Goal: Task Accomplishment & Management: Use online tool/utility

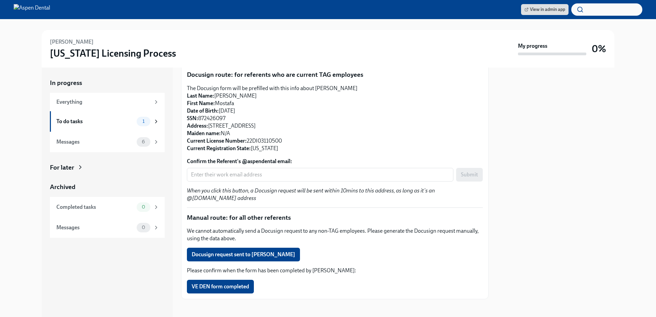
scroll to position [81, 0]
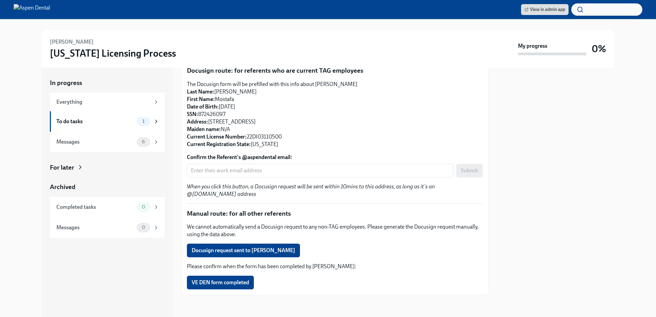
click at [279, 258] on div "[PERSON_NAME] has provided a referent: Name: [PERSON_NAME] Email address: [EMAI…" at bounding box center [335, 160] width 296 height 257
click at [278, 254] on button "Docusign request sent to John tesoriero" at bounding box center [243, 251] width 113 height 14
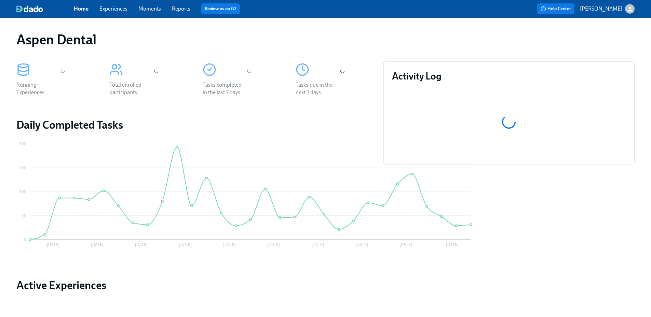
click at [177, 9] on link "Reports" at bounding box center [181, 8] width 18 height 6
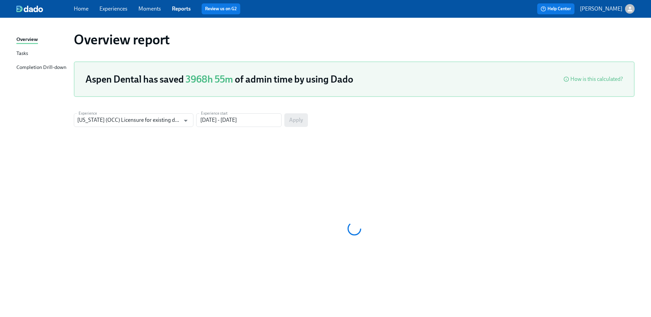
click at [48, 68] on div "Completion Drill-down" at bounding box center [41, 68] width 50 height 9
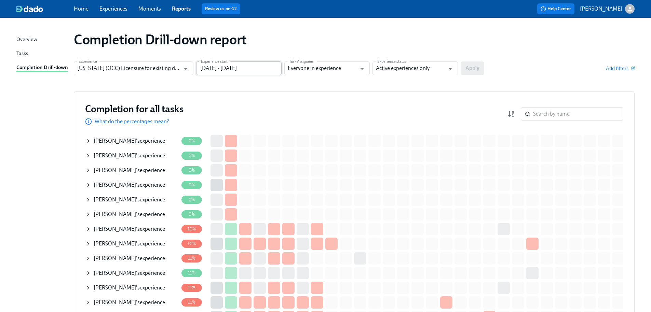
click at [222, 63] on input "[DATE] - [DATE]" at bounding box center [238, 68] width 85 height 14
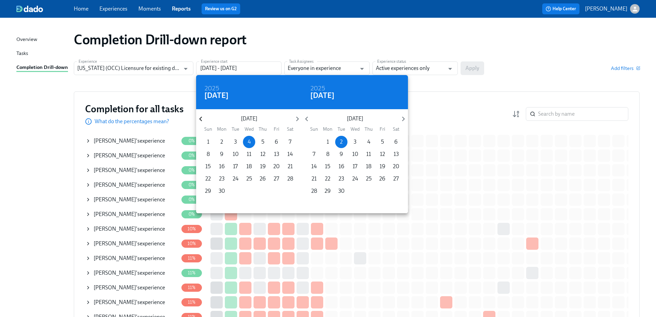
click at [204, 120] on icon "button" at bounding box center [200, 118] width 9 height 9
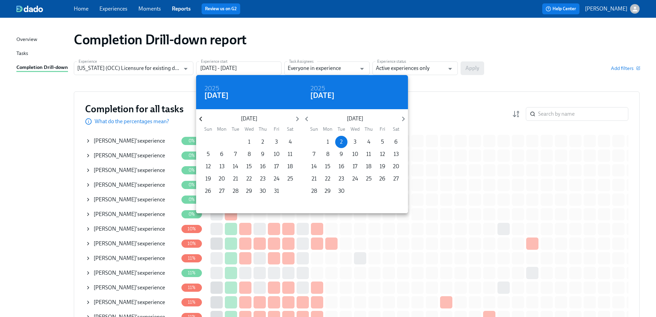
click at [204, 120] on icon "button" at bounding box center [200, 118] width 9 height 9
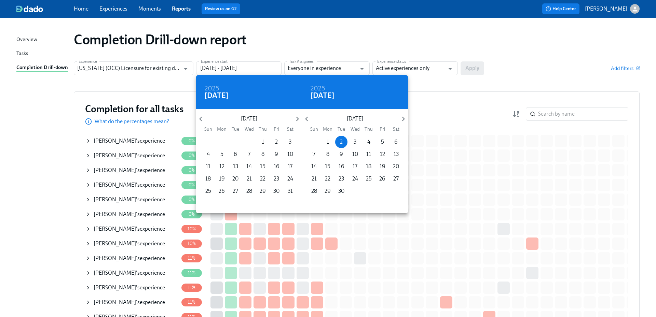
click at [262, 141] on p "1" at bounding box center [263, 142] width 2 height 8
type input "[DATE] - [DATE]"
click at [403, 63] on div at bounding box center [328, 158] width 656 height 317
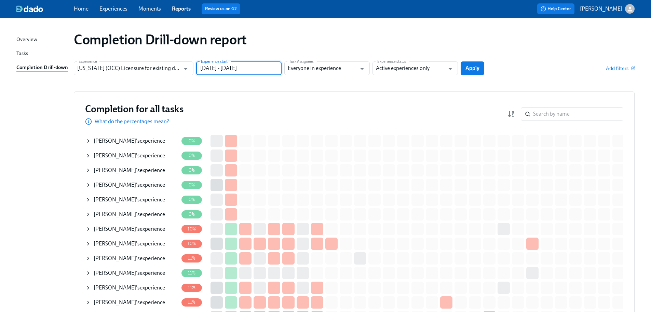
click at [404, 67] on input "Active experiences only" at bounding box center [410, 68] width 69 height 14
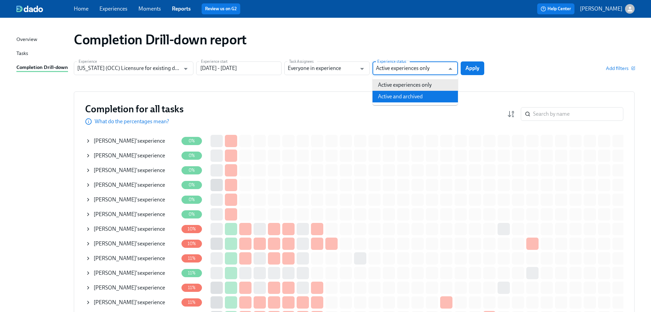
click at [406, 93] on li "Active and archived" at bounding box center [414, 97] width 85 height 12
type input "Active and archived"
click at [474, 68] on span "Apply" at bounding box center [472, 68] width 14 height 7
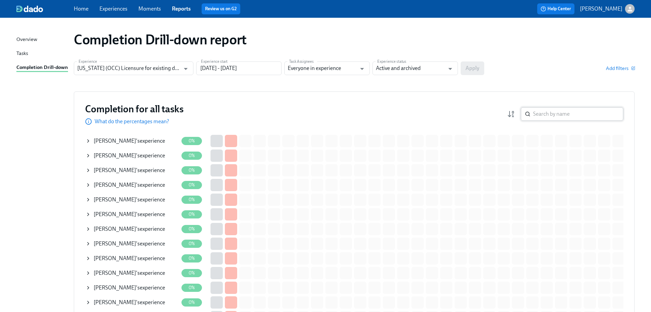
click at [573, 112] on input "search" at bounding box center [578, 114] width 90 height 14
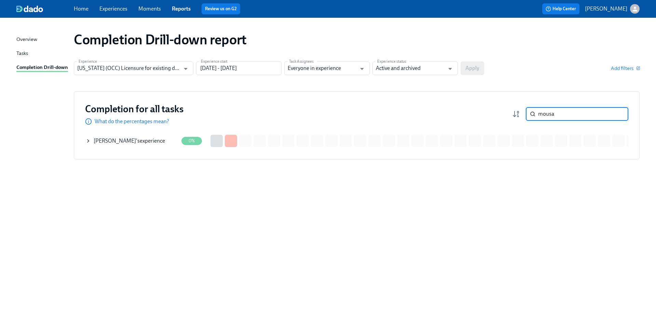
type input "mousa"
click at [135, 142] on div "[PERSON_NAME] 's experience" at bounding box center [129, 141] width 71 height 8
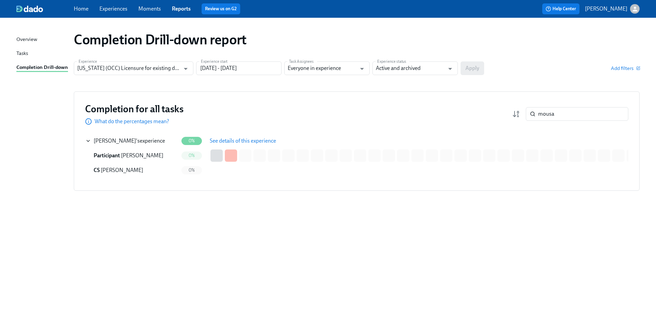
click at [223, 137] on button "See details of this experience" at bounding box center [243, 141] width 76 height 14
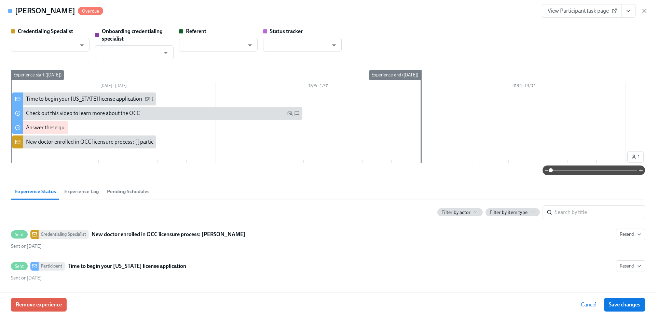
type input "[PERSON_NAME]"
click at [650, 7] on div "[PERSON_NAME] Overdue View Participant task page" at bounding box center [328, 11] width 656 height 22
click at [646, 11] on icon "button" at bounding box center [644, 11] width 7 height 7
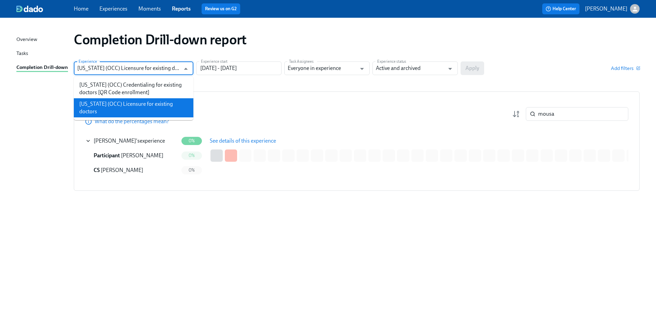
click at [167, 65] on input "[US_STATE] (OCC) Licensure for existing doctors" at bounding box center [128, 68] width 103 height 14
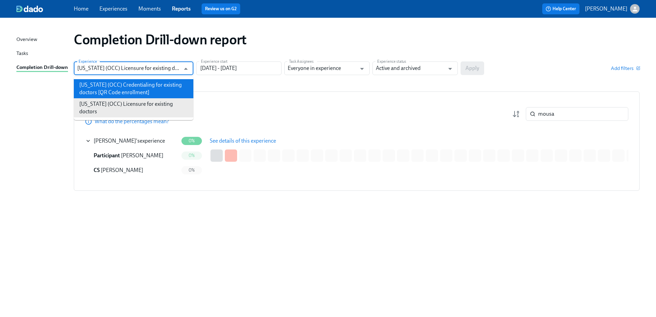
click at [156, 89] on li "[US_STATE] (OCC) Credentialing for existing doctors [QR Code enrollment]" at bounding box center [134, 88] width 120 height 19
type input "[US_STATE] (OCC) Credentialing for existing doctors [QR Code enrollment]"
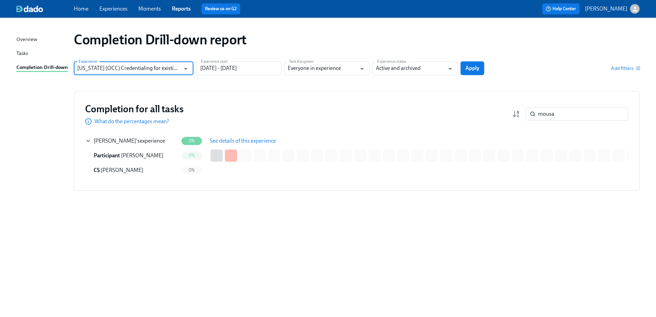
click at [476, 70] on span "Apply" at bounding box center [472, 68] width 14 height 7
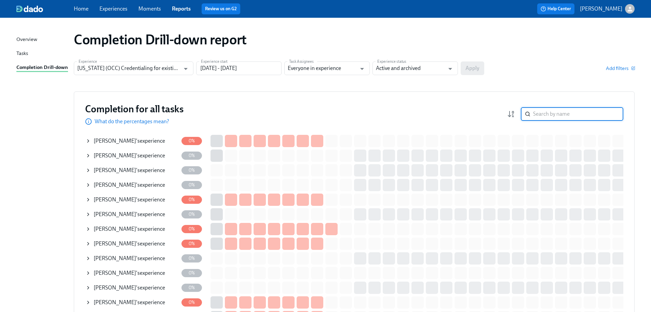
click at [555, 112] on input "search" at bounding box center [578, 114] width 90 height 14
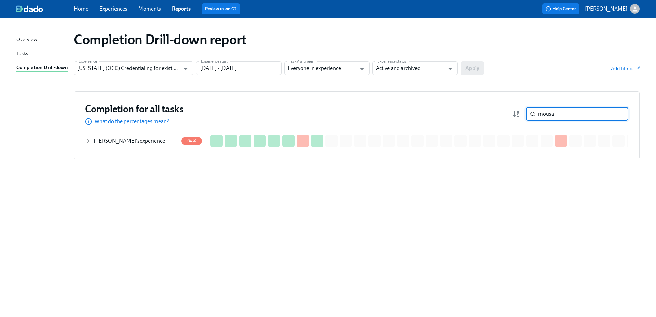
type input "mousa"
click at [129, 141] on div "[PERSON_NAME] 's experience" at bounding box center [129, 141] width 71 height 8
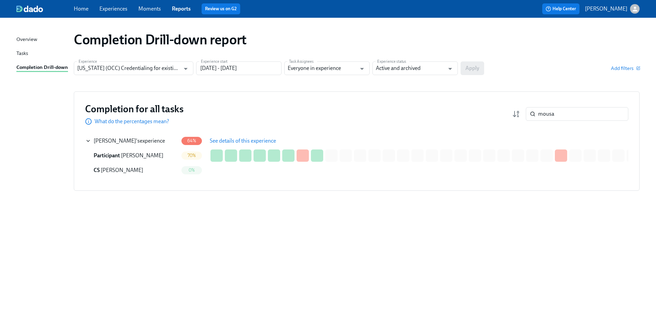
click at [227, 141] on span "See details of this experience" at bounding box center [243, 141] width 66 height 7
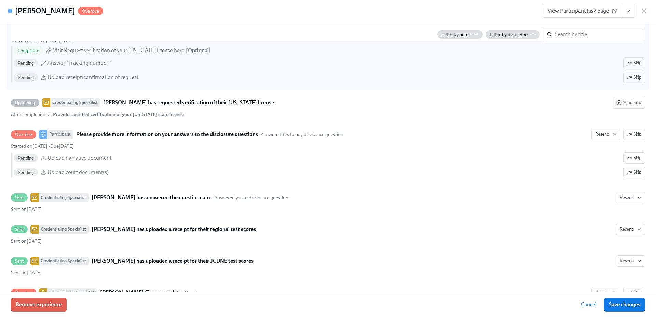
scroll to position [1195, 0]
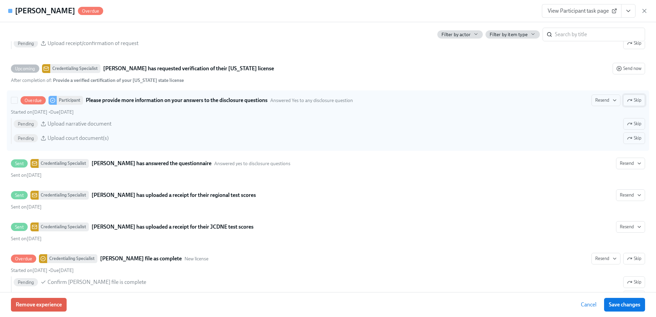
click at [630, 100] on icon "button" at bounding box center [630, 99] width 1 height 1
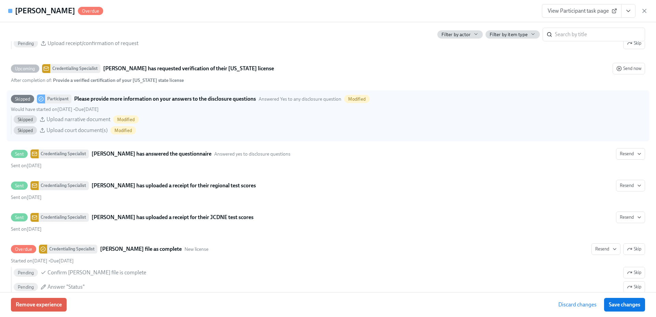
click at [621, 305] on span "Save changes" at bounding box center [624, 305] width 31 height 7
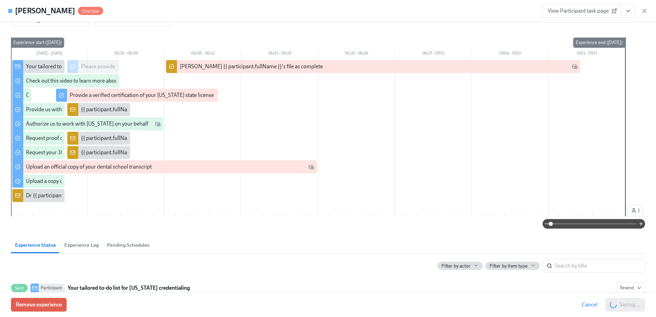
scroll to position [0, 0]
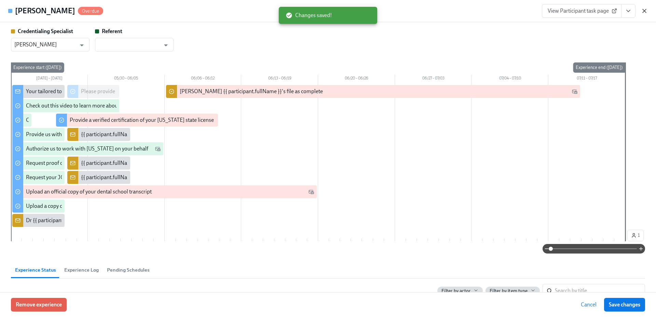
click at [645, 12] on icon "button" at bounding box center [643, 10] width 3 height 3
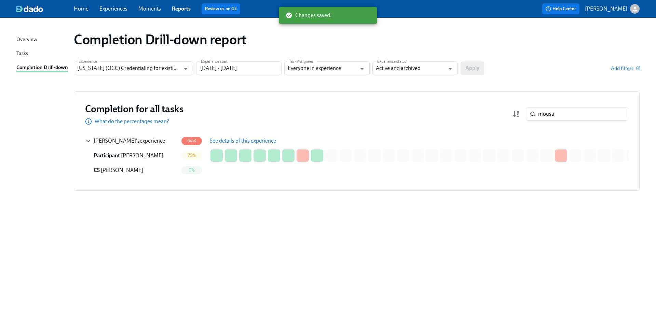
click at [283, 225] on div "Completion Drill-down report Experience [US_STATE] (OCC) Credentialing for exis…" at bounding box center [327, 163] width 623 height 275
click at [58, 185] on div "Completion Drill-down report Experience [US_STATE] (OCC) Credentialing for exis…" at bounding box center [327, 163] width 623 height 275
click at [170, 72] on input "[US_STATE] (OCC) Credentialing for existing doctors [QR Code enrollment]" at bounding box center [128, 68] width 103 height 14
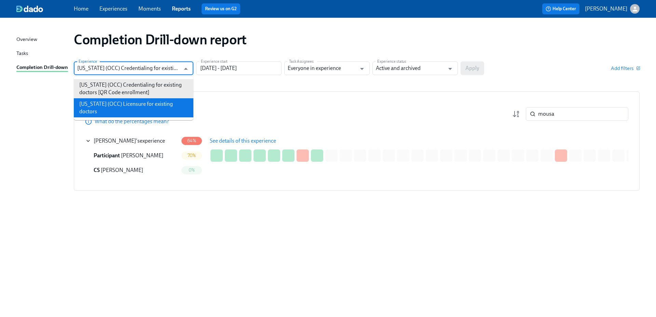
click at [156, 107] on li "[US_STATE] (OCC) Licensure for existing doctors" at bounding box center [134, 107] width 120 height 19
type input "[US_STATE] (OCC) Licensure for existing doctors"
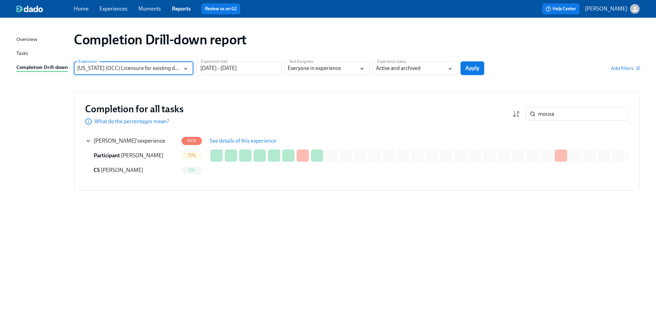
click at [479, 67] on span "Apply" at bounding box center [472, 68] width 14 height 7
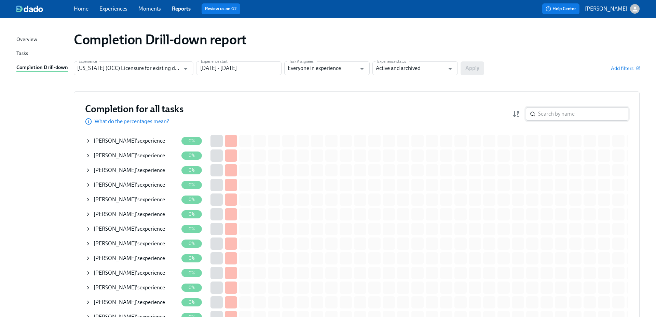
click at [573, 114] on input "search" at bounding box center [583, 114] width 90 height 14
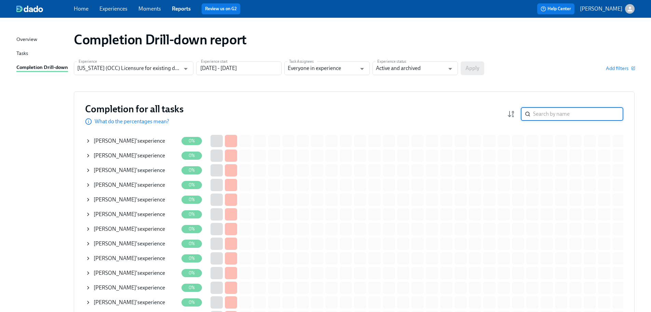
click at [559, 118] on input "search" at bounding box center [578, 114] width 90 height 14
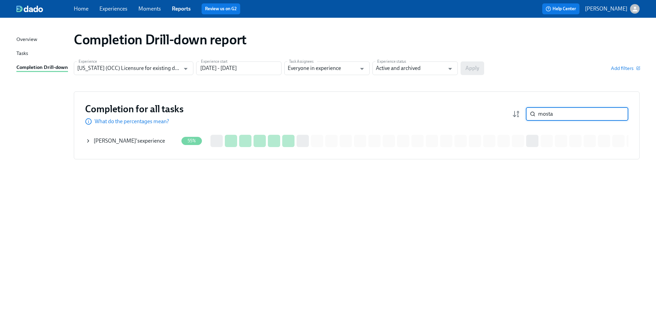
type input "mosta"
click at [165, 144] on div "[PERSON_NAME] 's experience" at bounding box center [129, 141] width 71 height 8
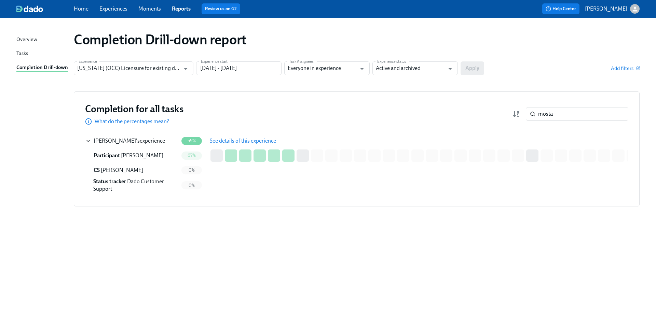
click at [248, 142] on span "See details of this experience" at bounding box center [243, 141] width 66 height 7
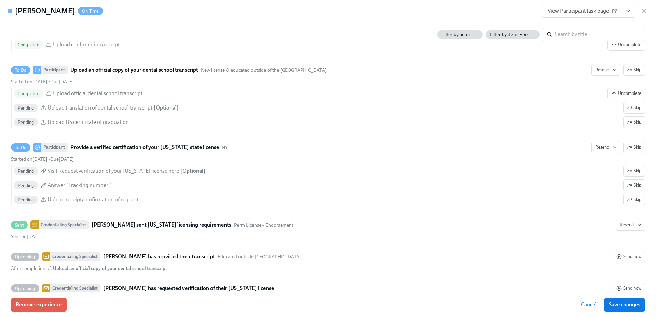
scroll to position [1315, 0]
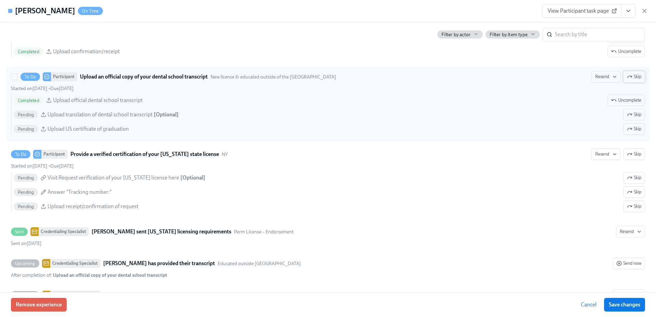
click at [627, 75] on icon "button" at bounding box center [629, 76] width 5 height 5
click at [614, 303] on span "Save changes" at bounding box center [624, 305] width 31 height 7
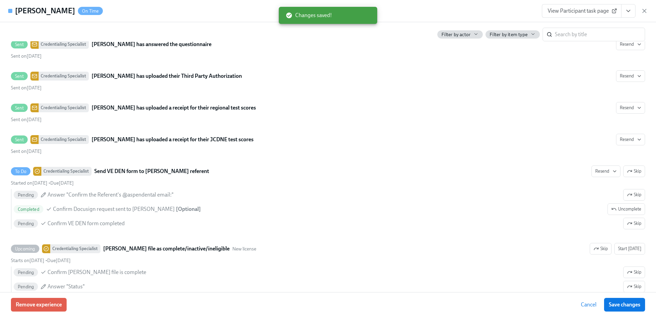
scroll to position [1691, 0]
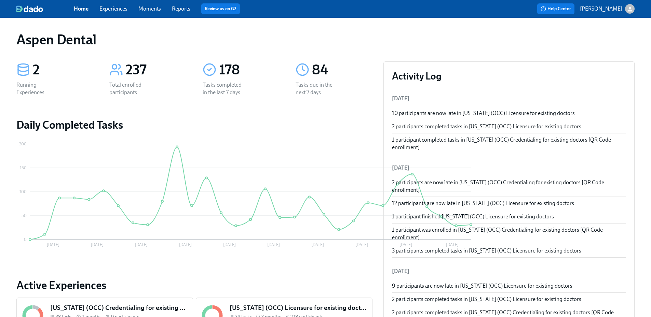
click at [182, 11] on link "Reports" at bounding box center [181, 8] width 18 height 6
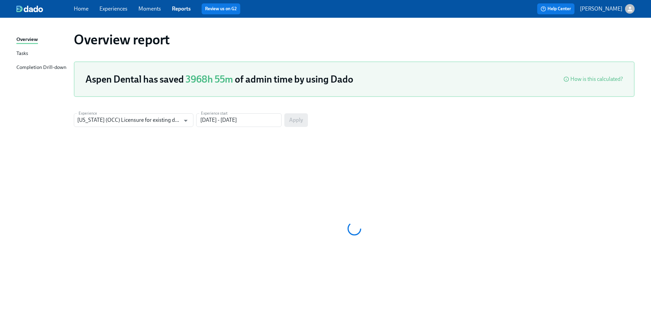
click at [49, 65] on div "Completion Drill-down" at bounding box center [41, 68] width 50 height 9
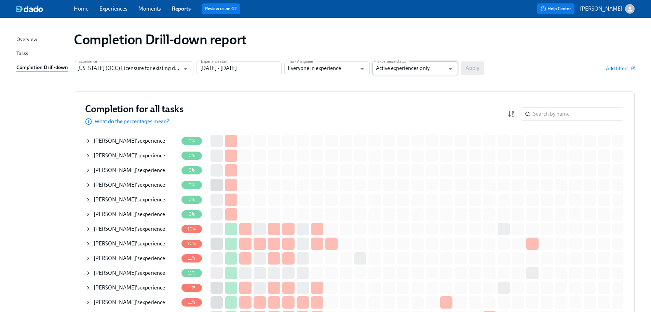
click at [422, 68] on input "Active experiences only" at bounding box center [410, 68] width 69 height 14
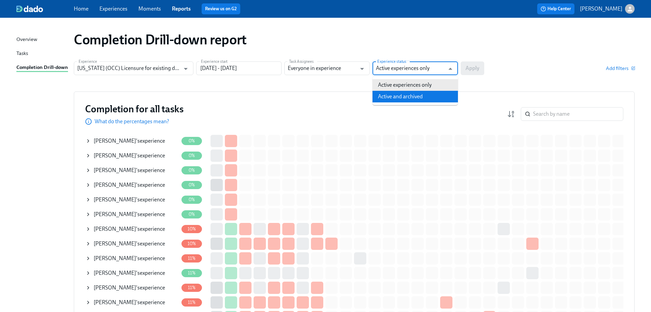
click at [418, 94] on li "Active and archived" at bounding box center [414, 97] width 85 height 12
type input "Active and archived"
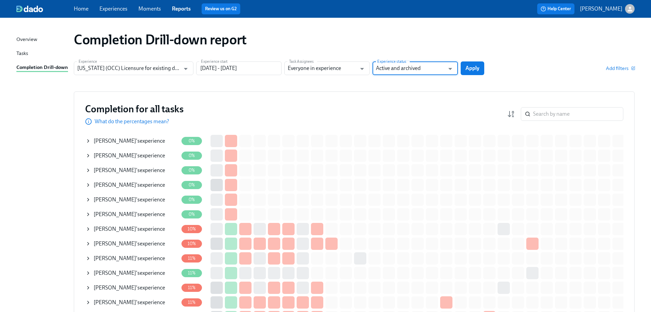
drag, startPoint x: 473, startPoint y: 70, endPoint x: 477, endPoint y: 74, distance: 5.6
click at [474, 70] on span "Apply" at bounding box center [472, 68] width 14 height 7
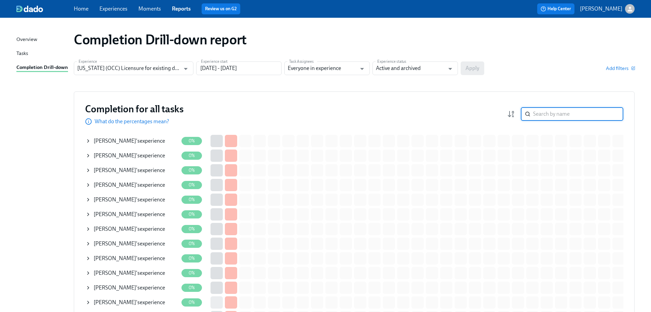
click at [555, 117] on input "search" at bounding box center [578, 114] width 90 height 14
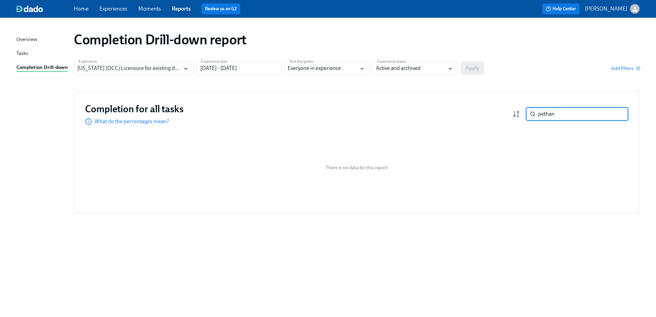
drag, startPoint x: 560, startPoint y: 117, endPoint x: 527, endPoint y: 114, distance: 32.9
click at [527, 114] on div "pethan ​" at bounding box center [577, 114] width 102 height 14
type input "pethan"
click at [264, 70] on input "[DATE] - [DATE]" at bounding box center [238, 68] width 85 height 14
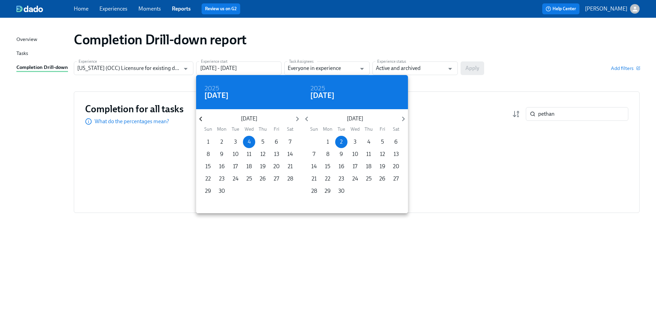
click at [199, 119] on icon "button" at bounding box center [200, 118] width 9 height 9
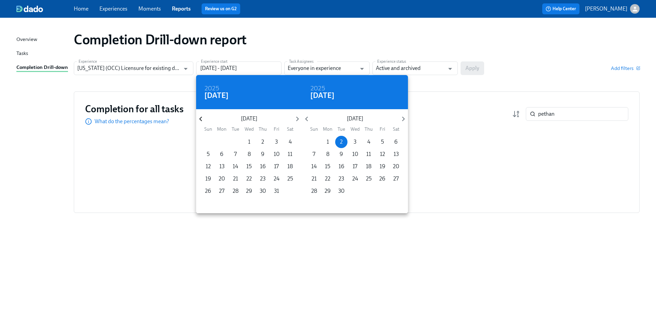
click at [199, 119] on icon "button" at bounding box center [200, 118] width 9 height 9
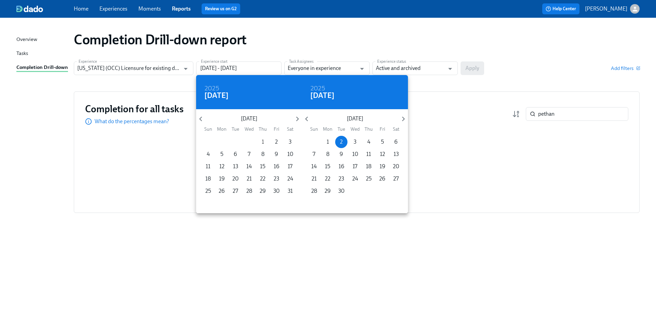
click at [262, 139] on p "1" at bounding box center [263, 142] width 2 height 8
type input "[DATE] - [DATE]"
click at [470, 71] on div at bounding box center [328, 158] width 656 height 317
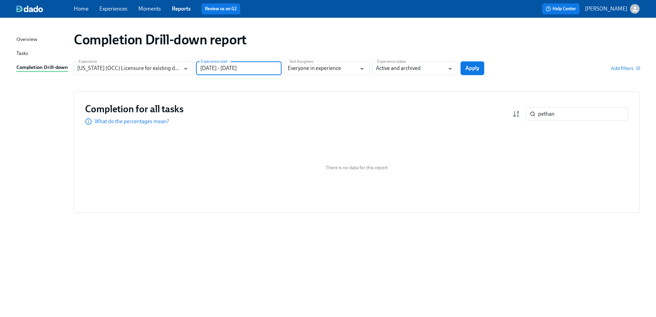
click at [474, 74] on button "Apply" at bounding box center [472, 68] width 24 height 14
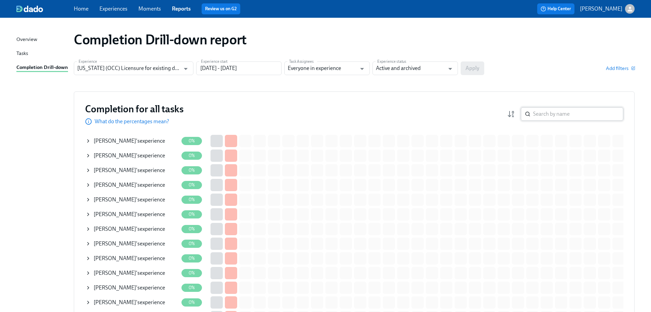
click at [556, 116] on input "search" at bounding box center [578, 114] width 90 height 14
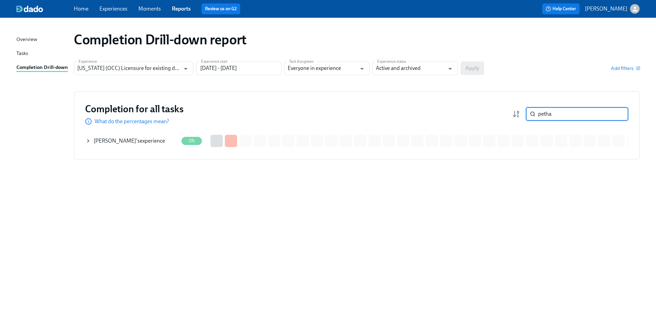
type input "petha"
click at [153, 140] on div "Pethan Tin 's experience" at bounding box center [131, 141] width 93 height 14
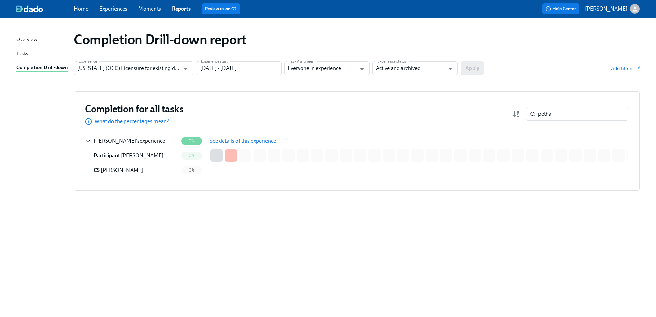
click at [233, 138] on span "See details of this experience" at bounding box center [243, 141] width 66 height 7
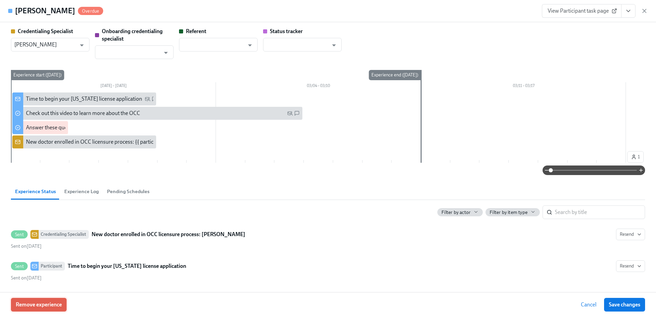
click at [58, 302] on span "Remove experience" at bounding box center [39, 305] width 46 height 7
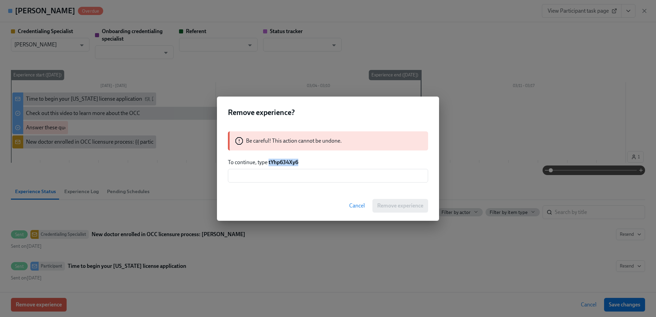
drag, startPoint x: 300, startPoint y: 163, endPoint x: 269, endPoint y: 165, distance: 31.2
click at [269, 165] on p "To continue, type tYhp634Xy6" at bounding box center [328, 163] width 200 height 8
copy strong "tYhp634Xy6"
click at [276, 176] on input "text" at bounding box center [328, 176] width 200 height 14
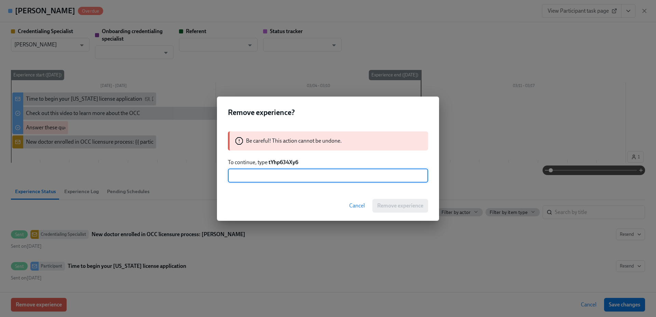
paste input "tYhp634Xy6"
type input "tYhp634Xy6"
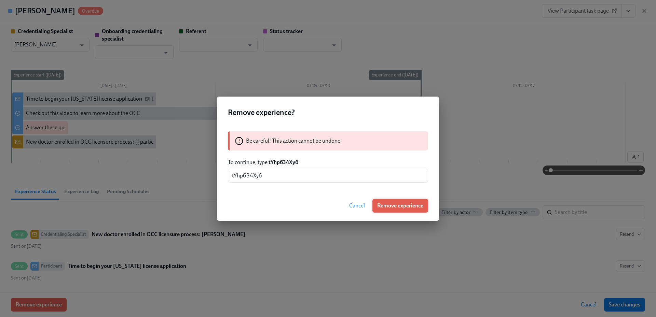
click at [401, 203] on span "Remove experience" at bounding box center [400, 205] width 46 height 7
